Goal: Navigation & Orientation: Find specific page/section

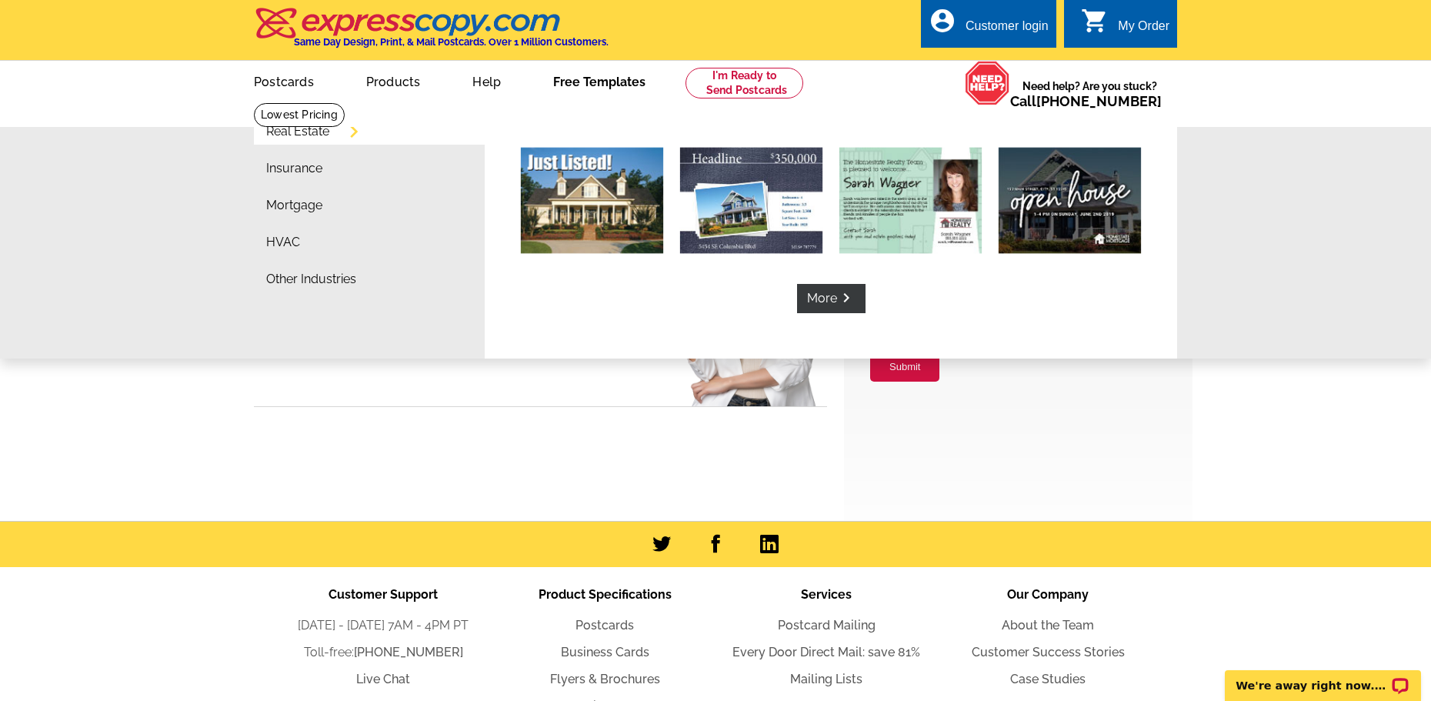
click at [599, 78] on link "Free Templates" at bounding box center [600, 80] width 142 height 36
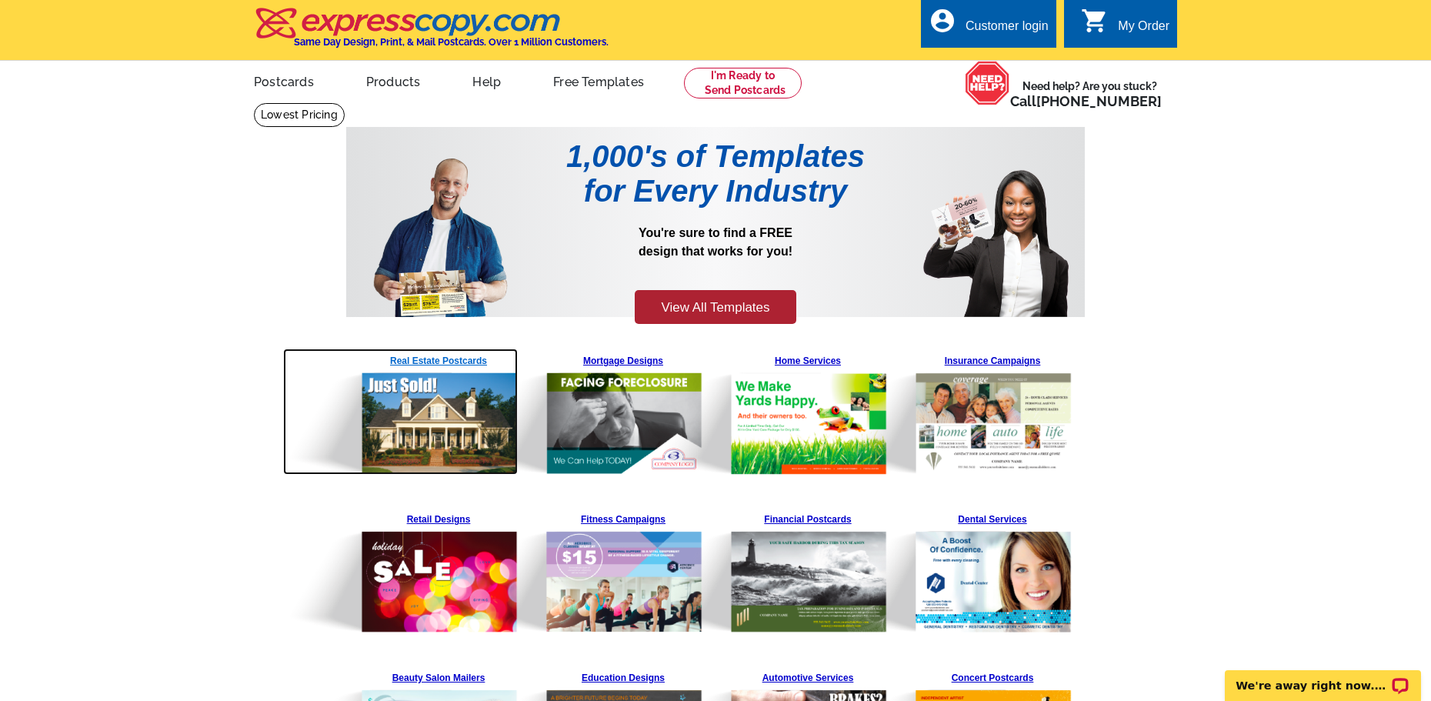
click at [438, 360] on img at bounding box center [400, 412] width 235 height 126
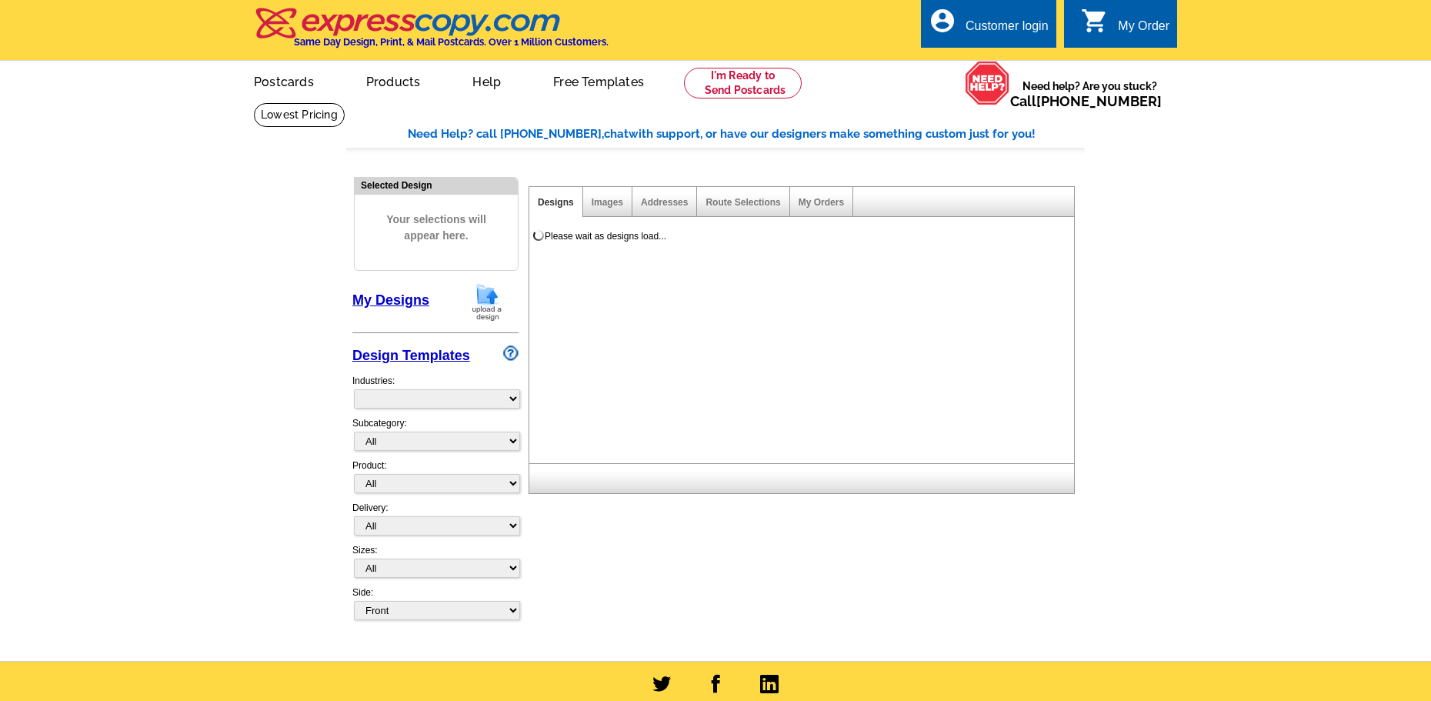
select select "785"
